Goal: Transaction & Acquisition: Purchase product/service

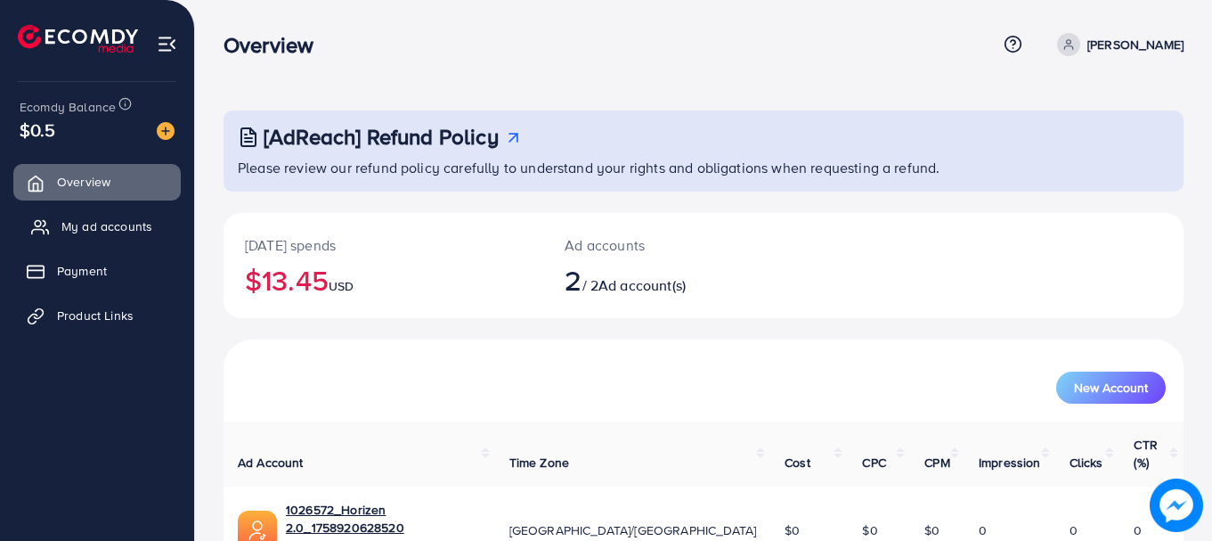
click at [110, 228] on span "My ad accounts" at bounding box center [106, 226] width 91 height 18
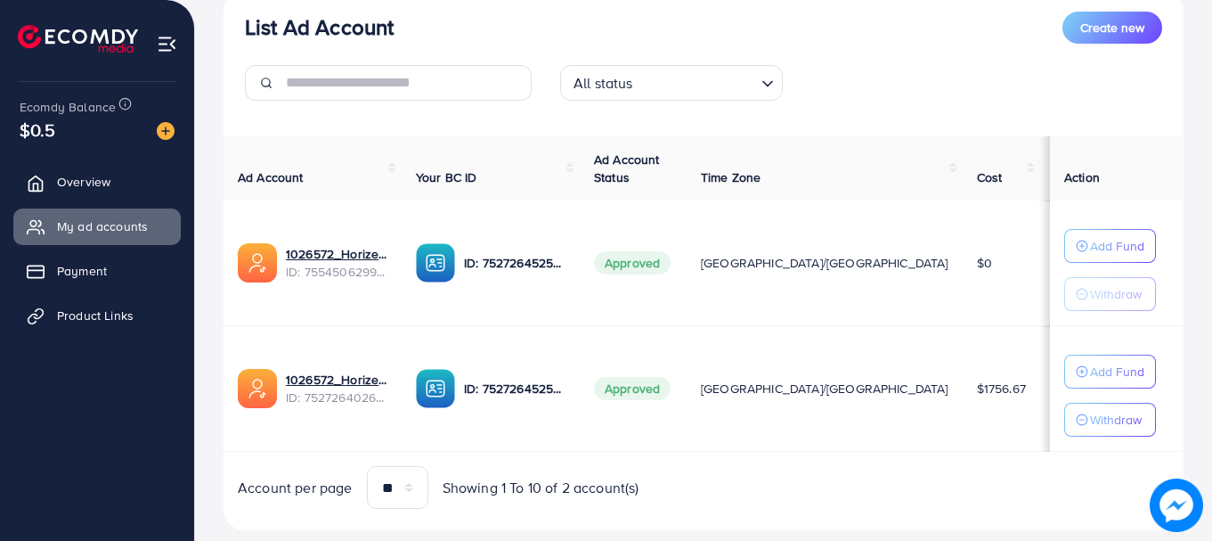
scroll to position [263, 0]
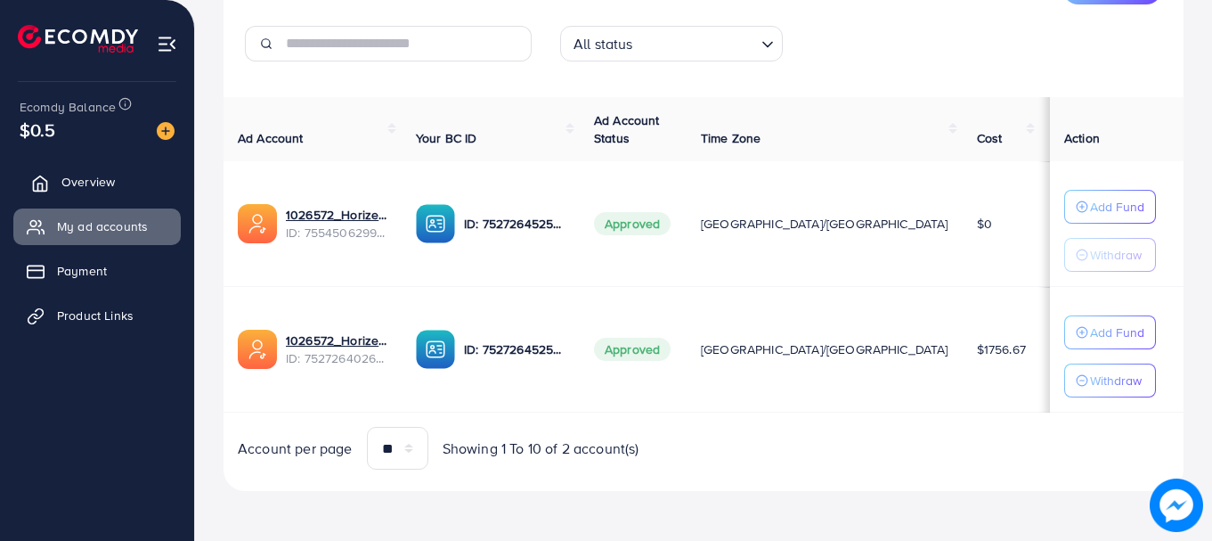
click at [106, 165] on link "Overview" at bounding box center [96, 182] width 167 height 36
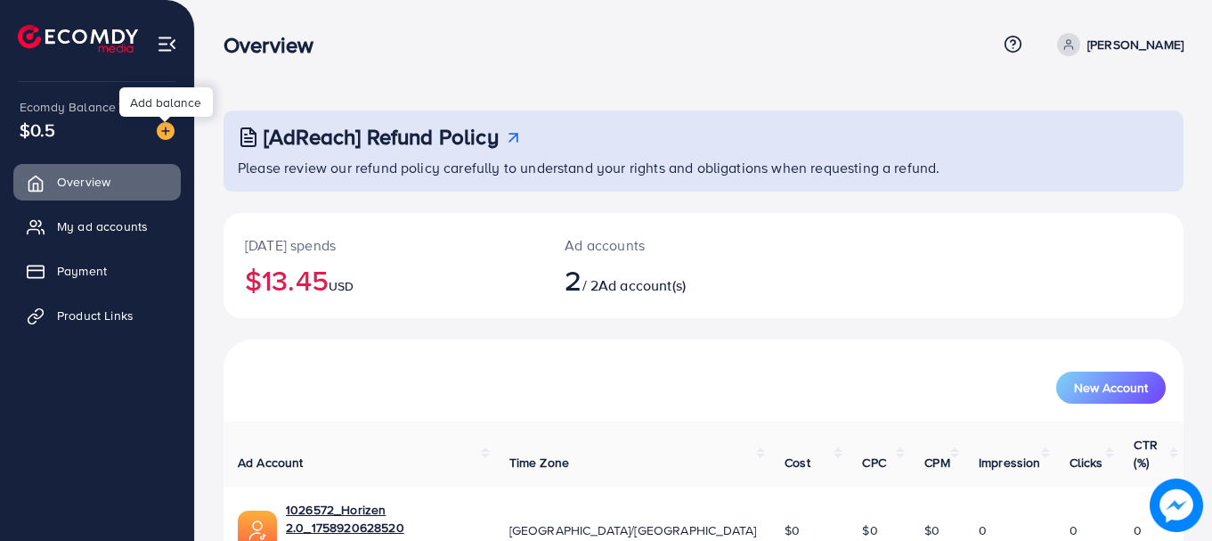
click at [167, 133] on img at bounding box center [166, 131] width 18 height 18
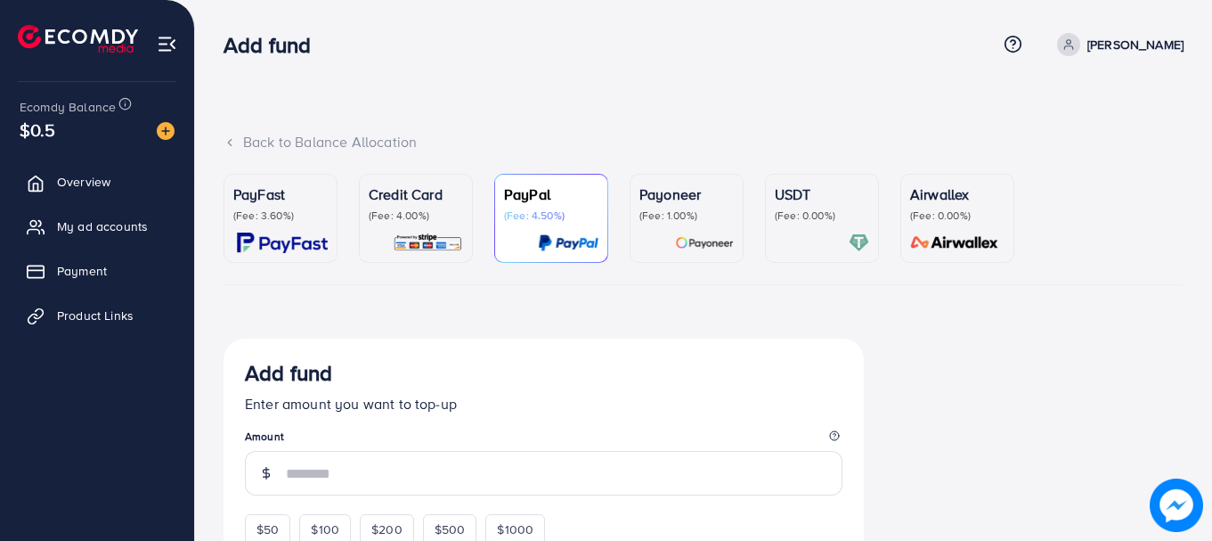
click at [286, 231] on div "PayFast (Fee: 3.60%)" at bounding box center [280, 217] width 94 height 69
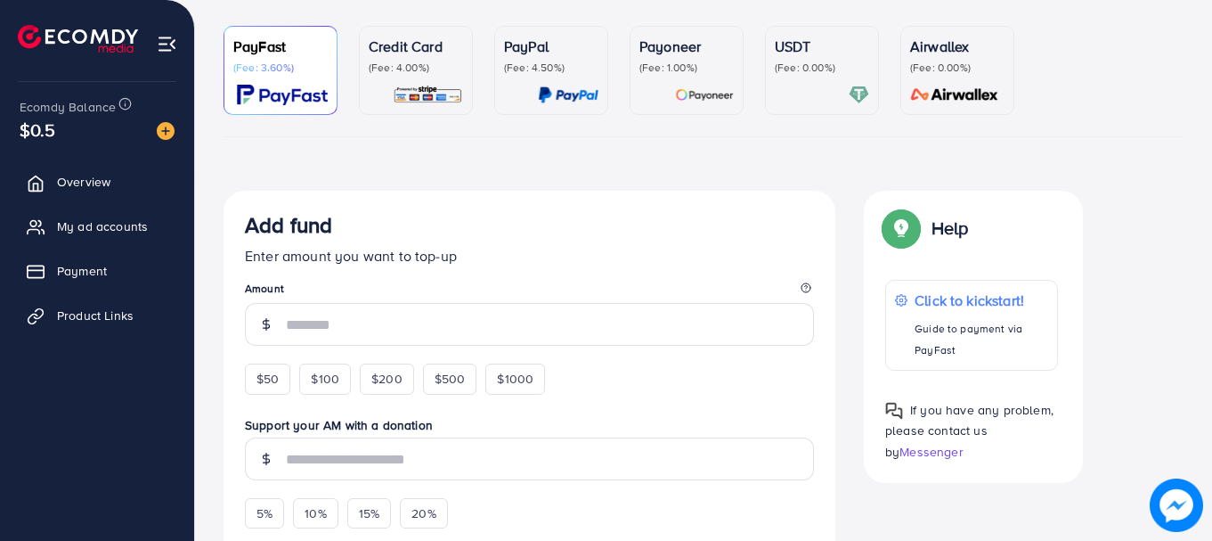
scroll to position [201, 0]
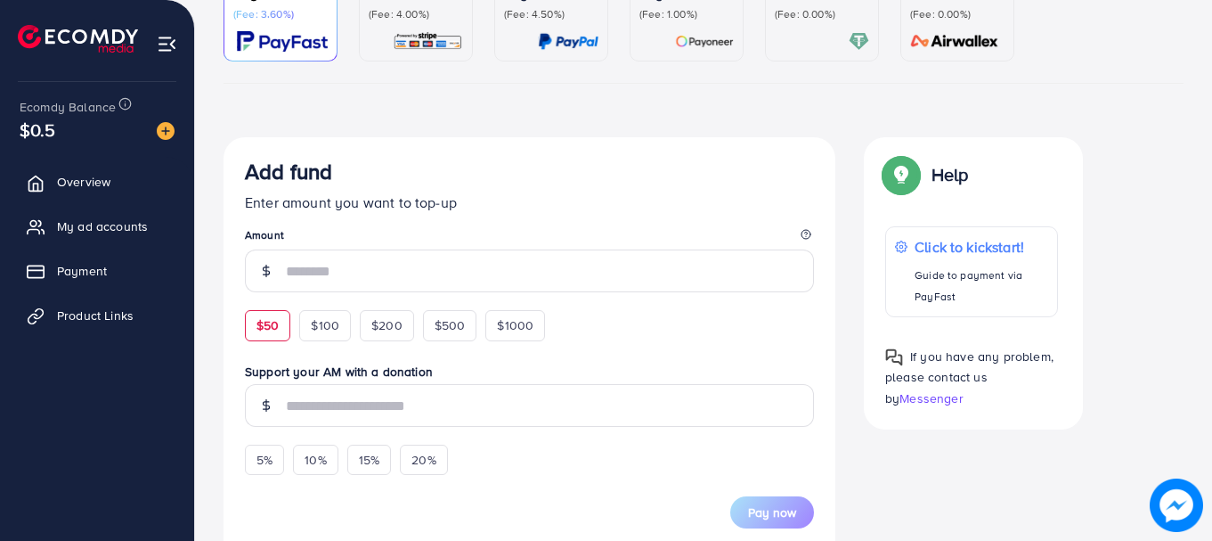
click at [273, 321] on span "$50" at bounding box center [268, 325] width 22 height 18
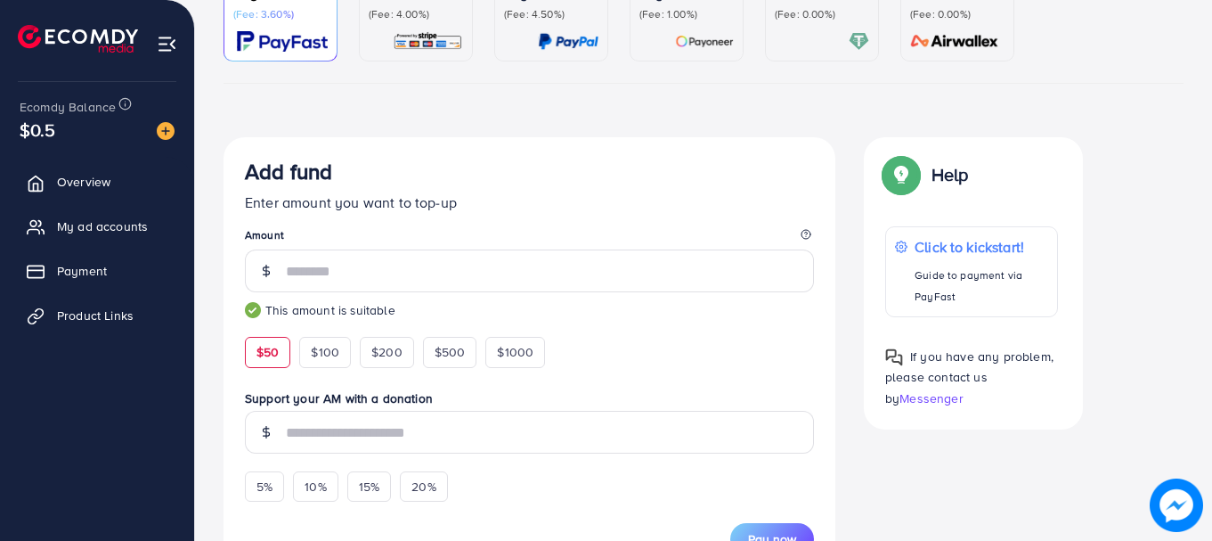
type input "**"
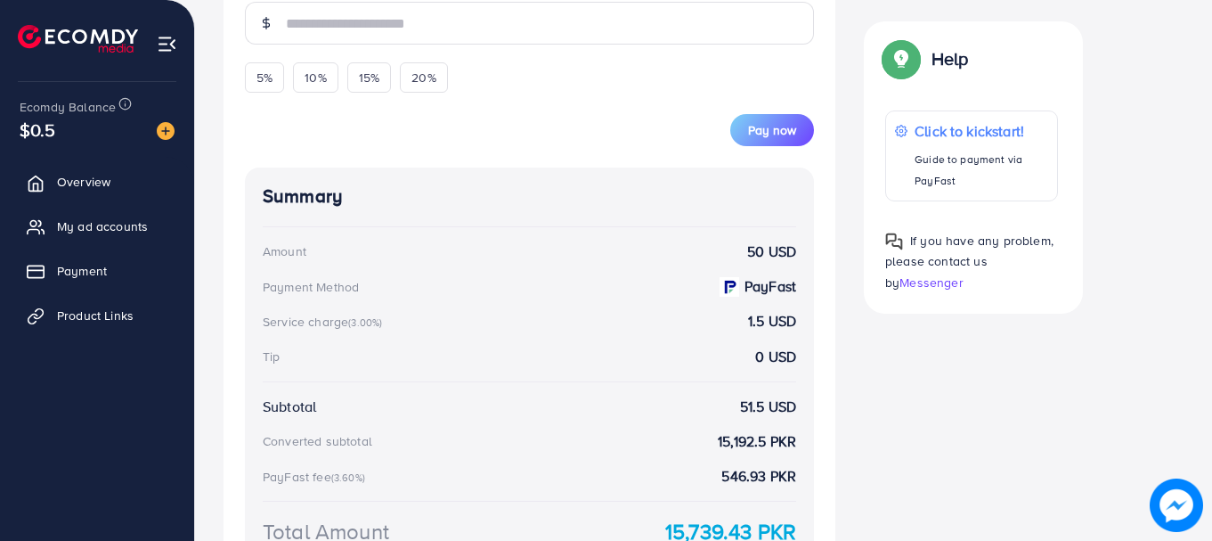
scroll to position [675, 0]
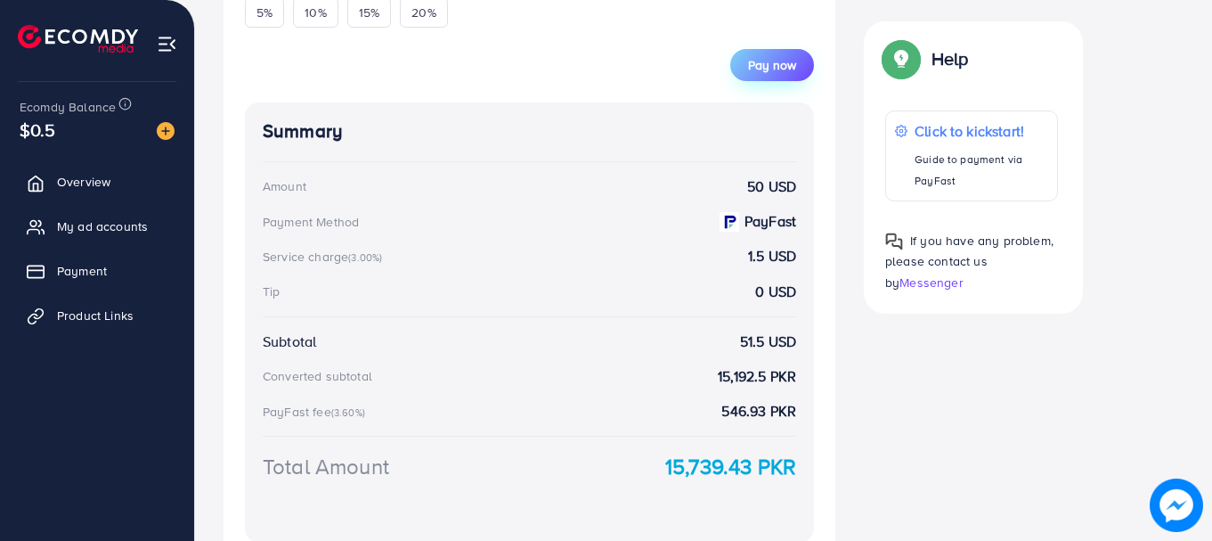
click at [769, 69] on span "Pay now" at bounding box center [772, 65] width 48 height 18
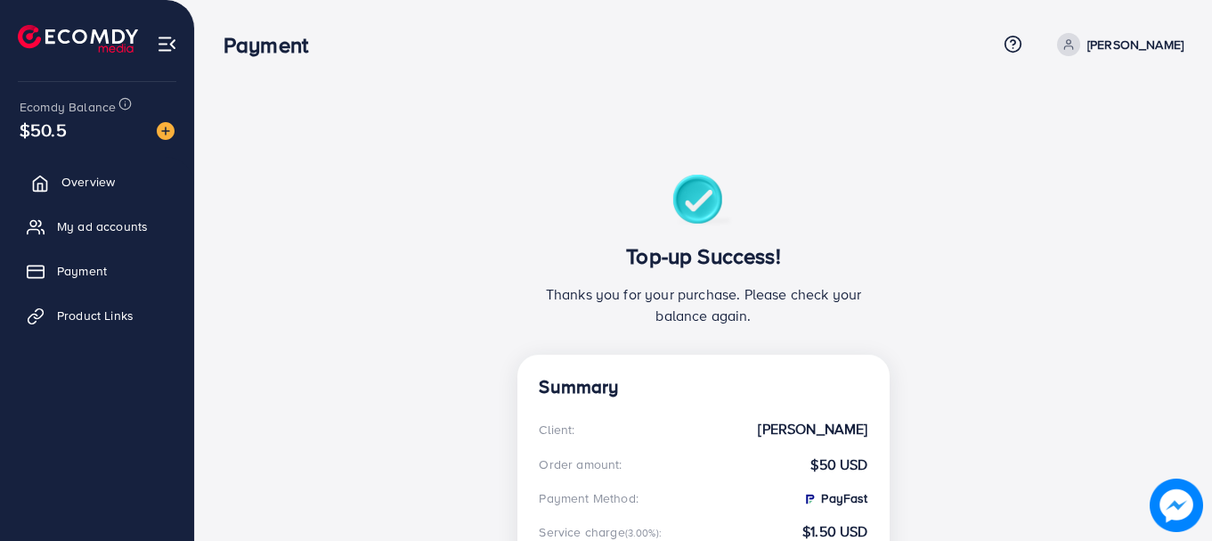
click at [71, 183] on span "Overview" at bounding box center [87, 182] width 53 height 18
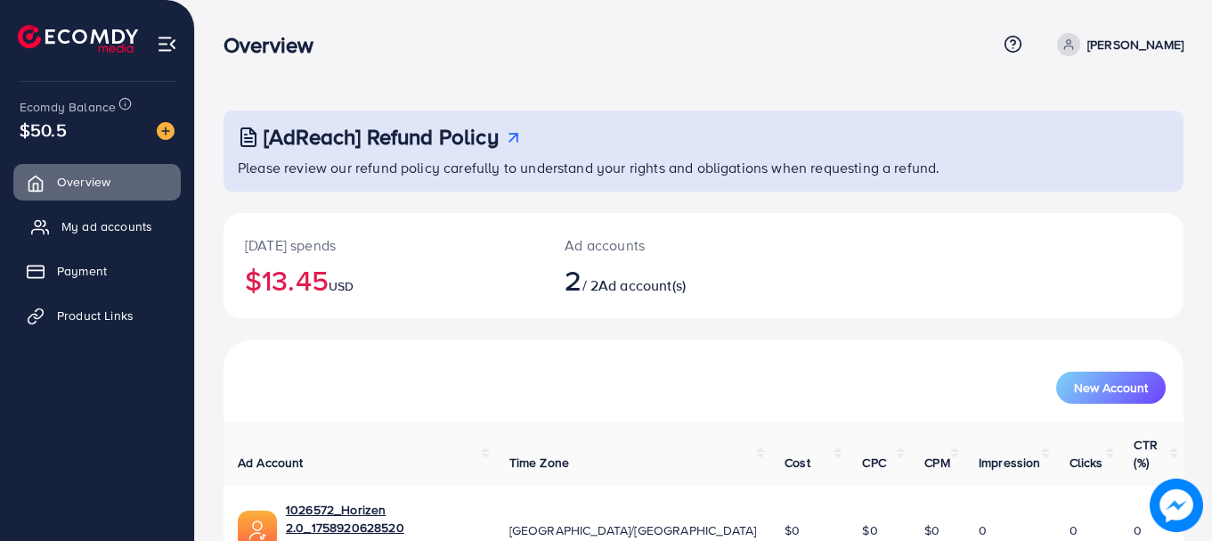
click at [94, 226] on span "My ad accounts" at bounding box center [106, 226] width 91 height 18
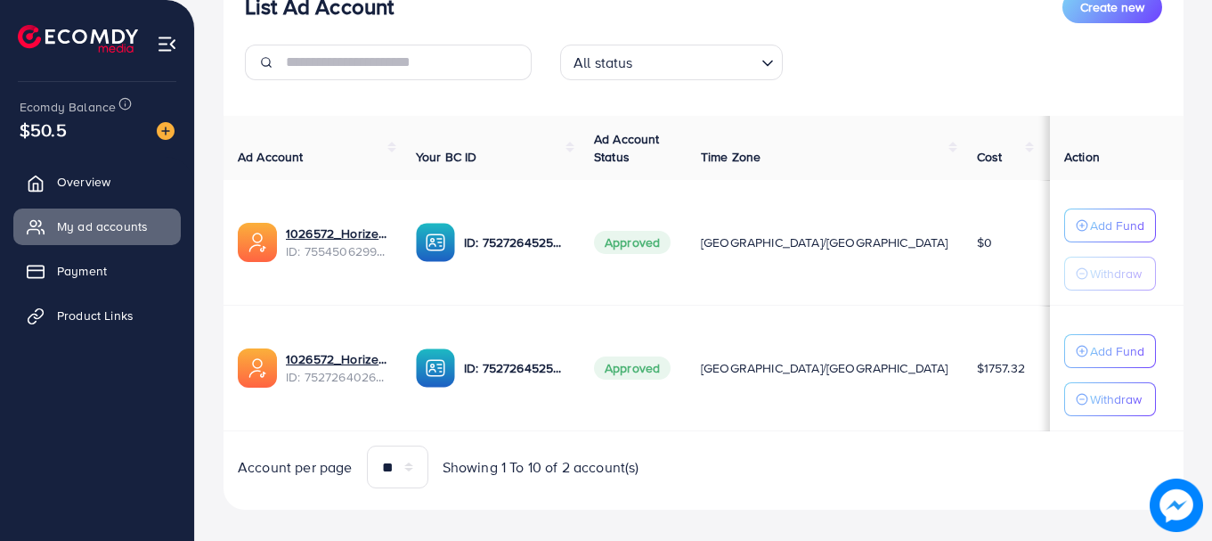
scroll to position [263, 0]
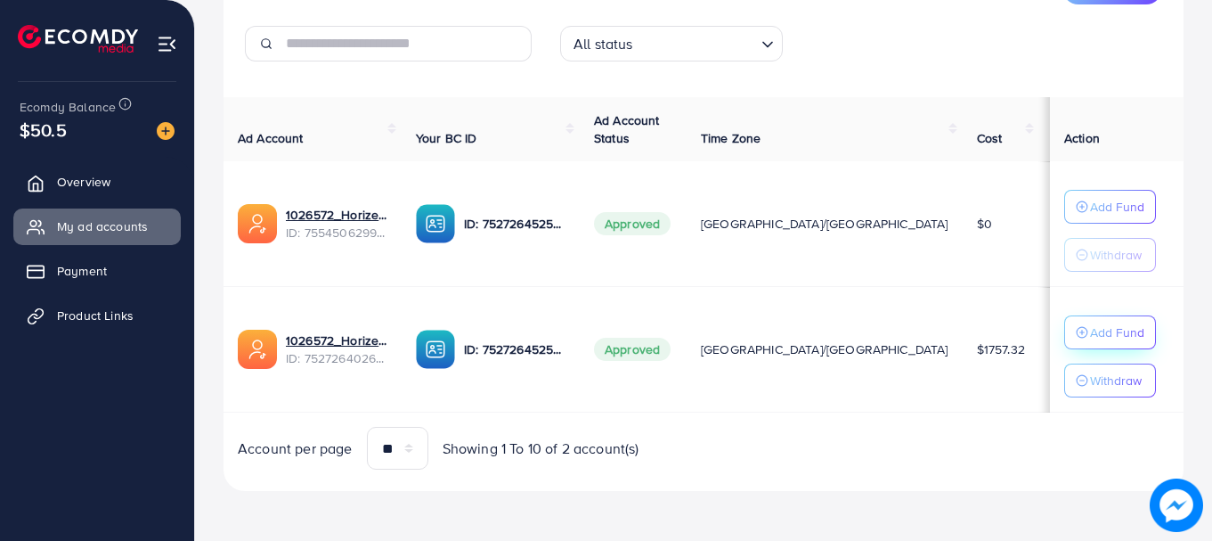
click at [1076, 339] on div "Add Fund" at bounding box center [1110, 332] width 69 height 21
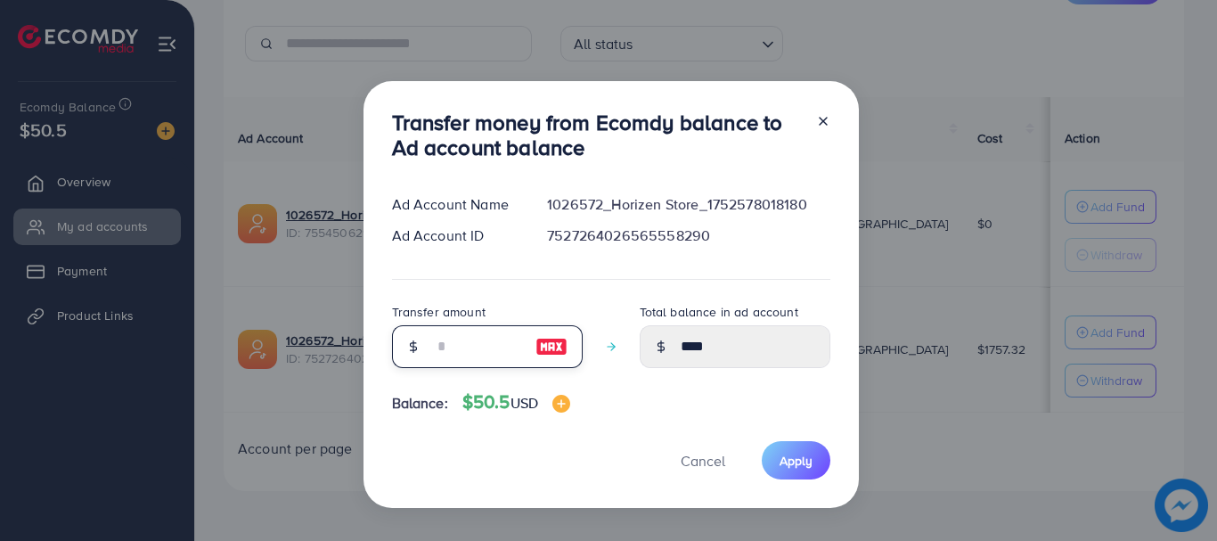
click at [507, 352] on input "number" at bounding box center [477, 346] width 89 height 43
type input "*"
type input "****"
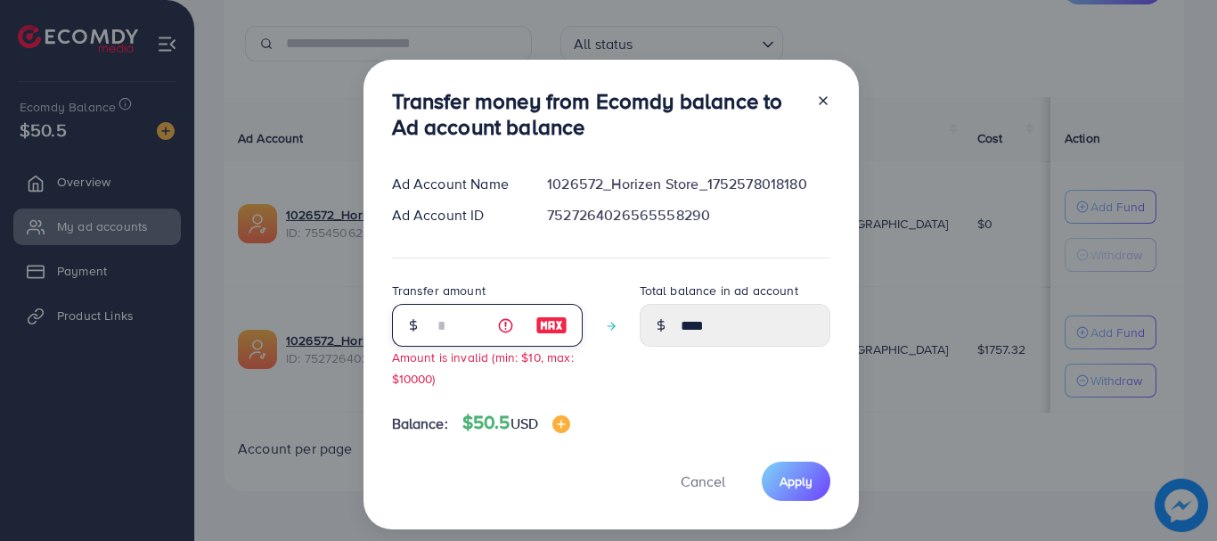
type input "**"
type input "*****"
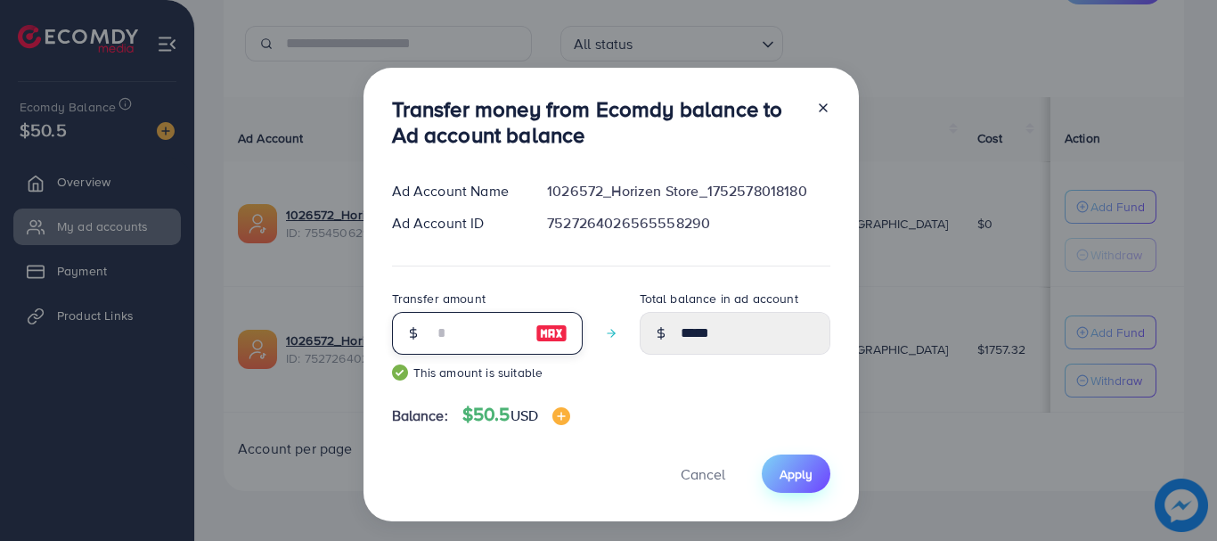
type input "**"
click at [762, 481] on button "Apply" at bounding box center [796, 473] width 69 height 38
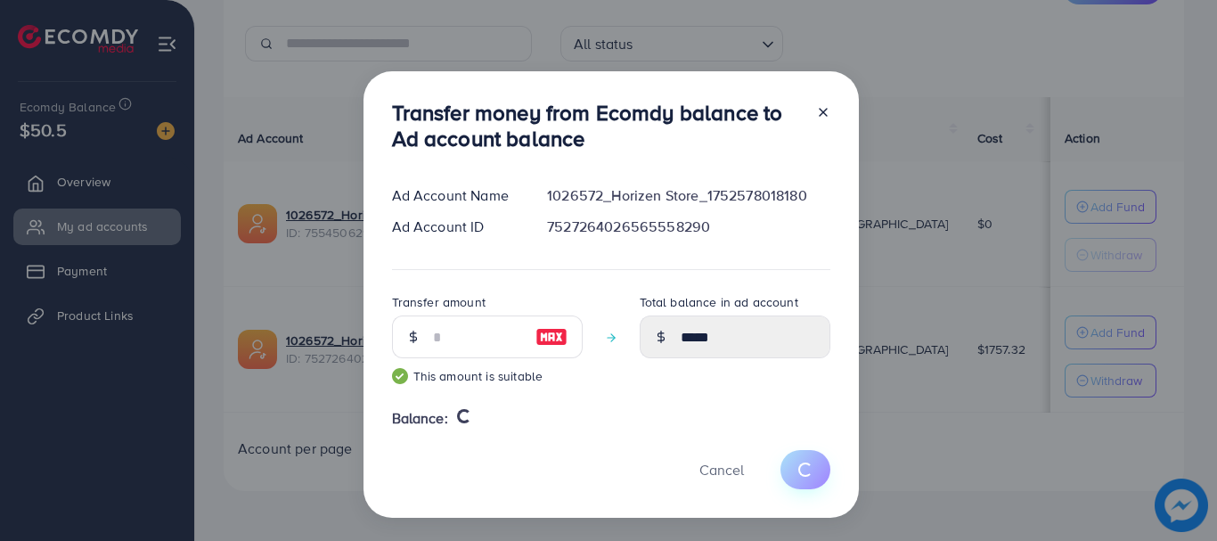
type input "****"
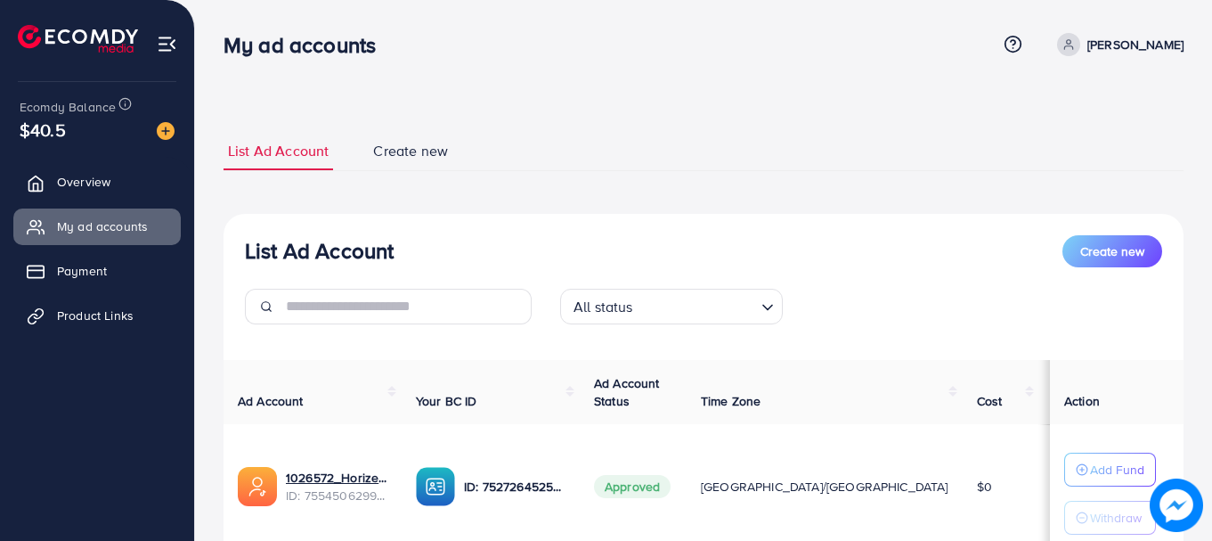
click at [283, 44] on h3 "My ad accounts" at bounding box center [307, 45] width 167 height 26
click at [285, 44] on h3 "My ad accounts" at bounding box center [307, 45] width 167 height 26
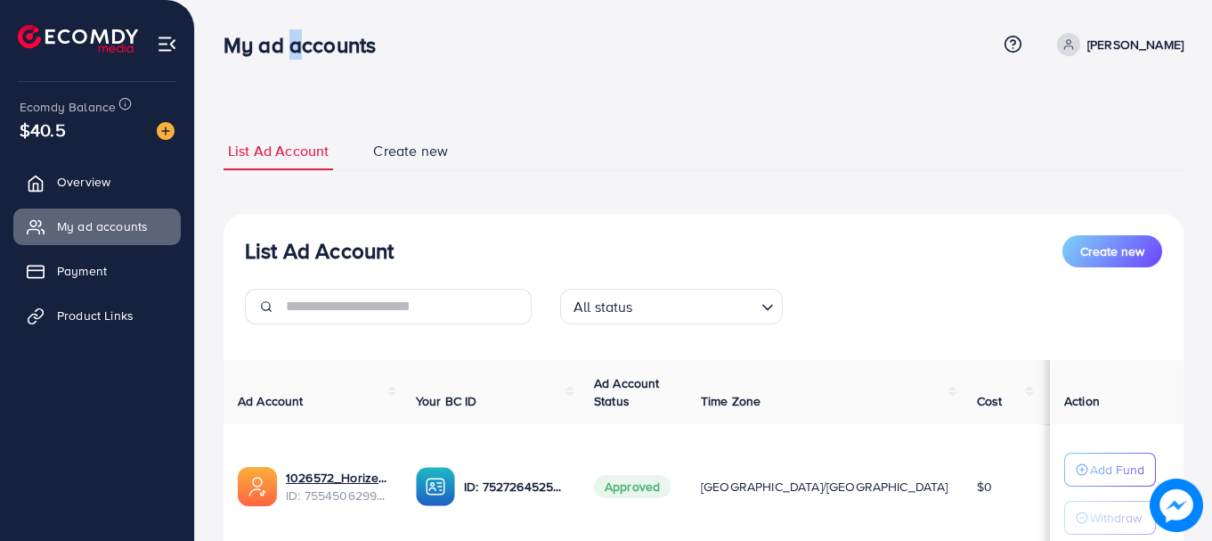
click at [293, 70] on nav "My ad accounts Help Center Contact Support Term and policy About Us MUHAMMAD AB…" at bounding box center [704, 43] width 960 height 63
click at [121, 175] on link "Overview" at bounding box center [96, 182] width 167 height 36
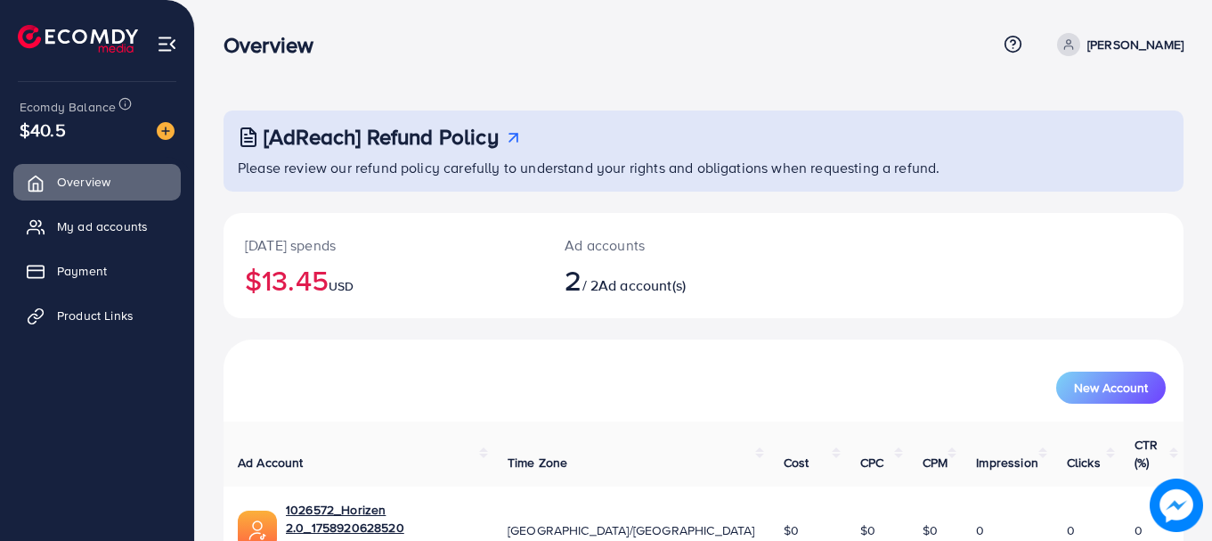
click at [337, 302] on div "[DATE] spends $13.45 USD" at bounding box center [384, 265] width 320 height 105
click at [280, 288] on h2 "$13.45 USD" at bounding box center [383, 280] width 277 height 34
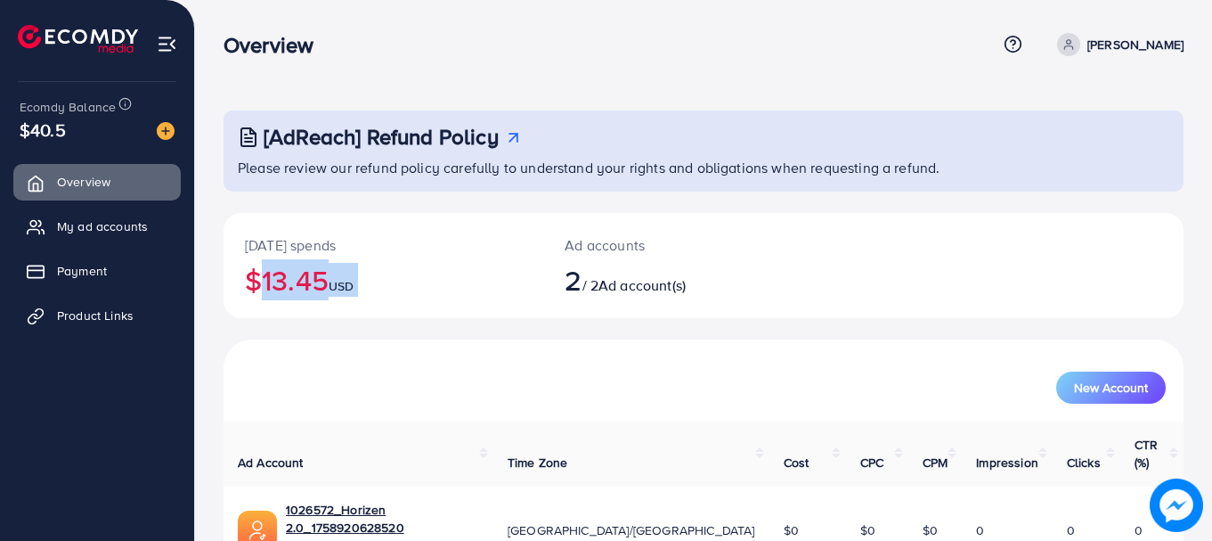
click at [280, 288] on h2 "$13.45 USD" at bounding box center [383, 280] width 277 height 34
click at [293, 270] on h2 "$13.45 USD" at bounding box center [383, 280] width 277 height 34
click at [330, 230] on div "[DATE] spends $13.45 USD" at bounding box center [384, 265] width 320 height 105
